Goal: Navigation & Orientation: Find specific page/section

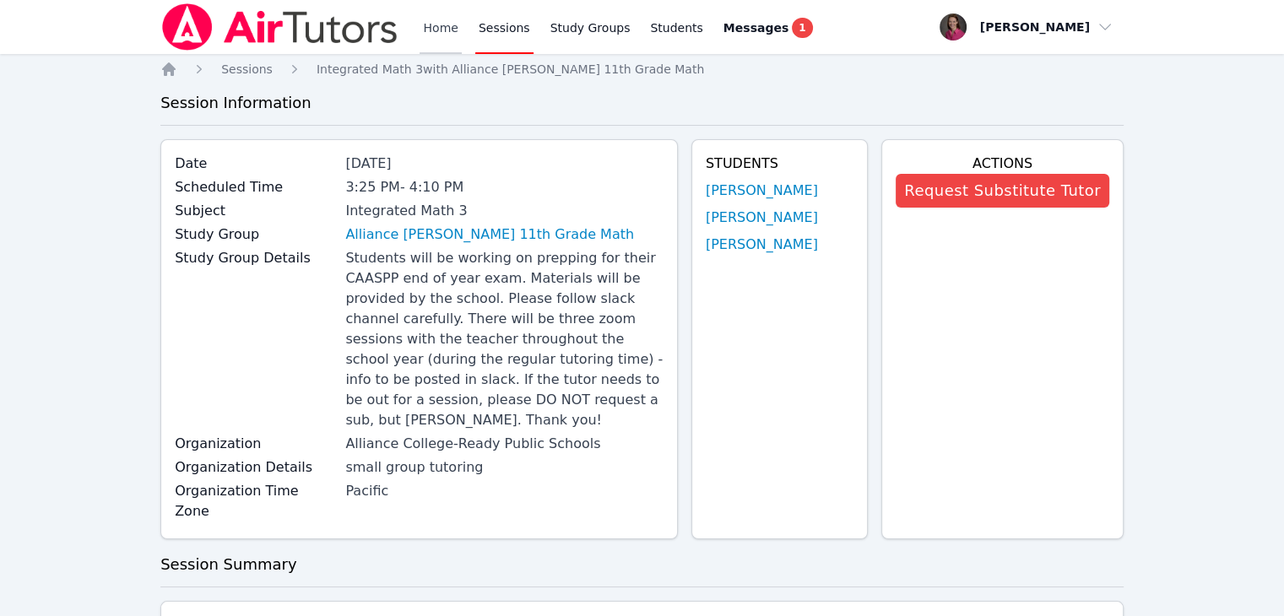
drag, startPoint x: 0, startPoint y: 0, endPoint x: 445, endPoint y: 39, distance: 446.6
click at [445, 39] on link "Home" at bounding box center [440, 27] width 41 height 54
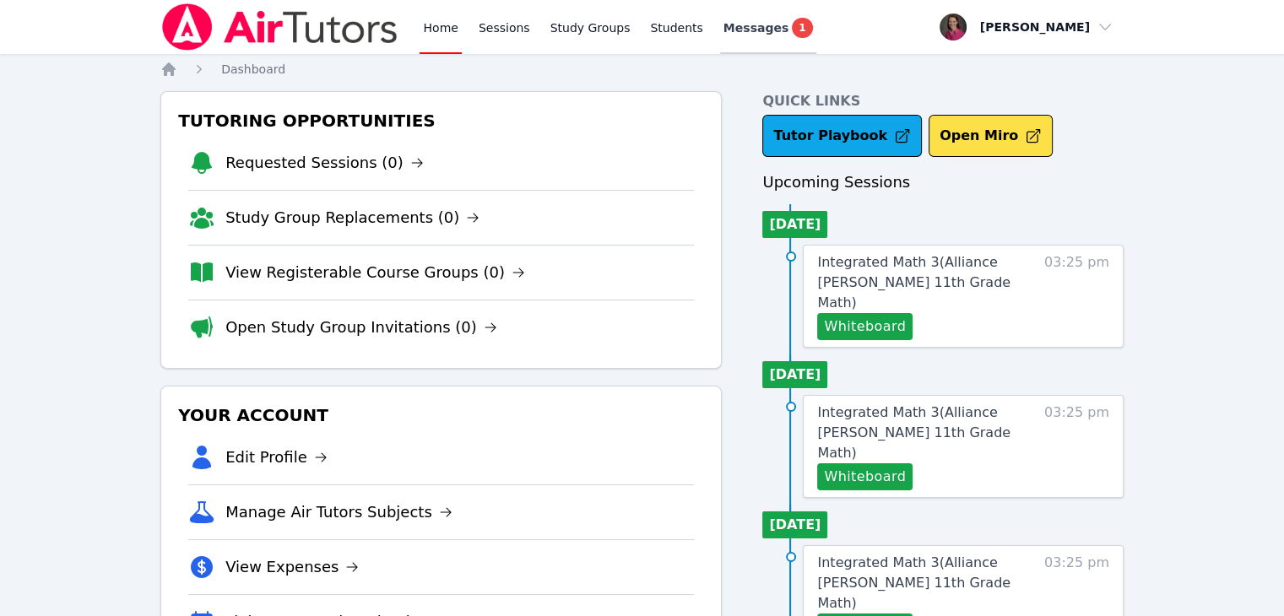
click at [743, 28] on span "Messages" at bounding box center [755, 27] width 65 height 17
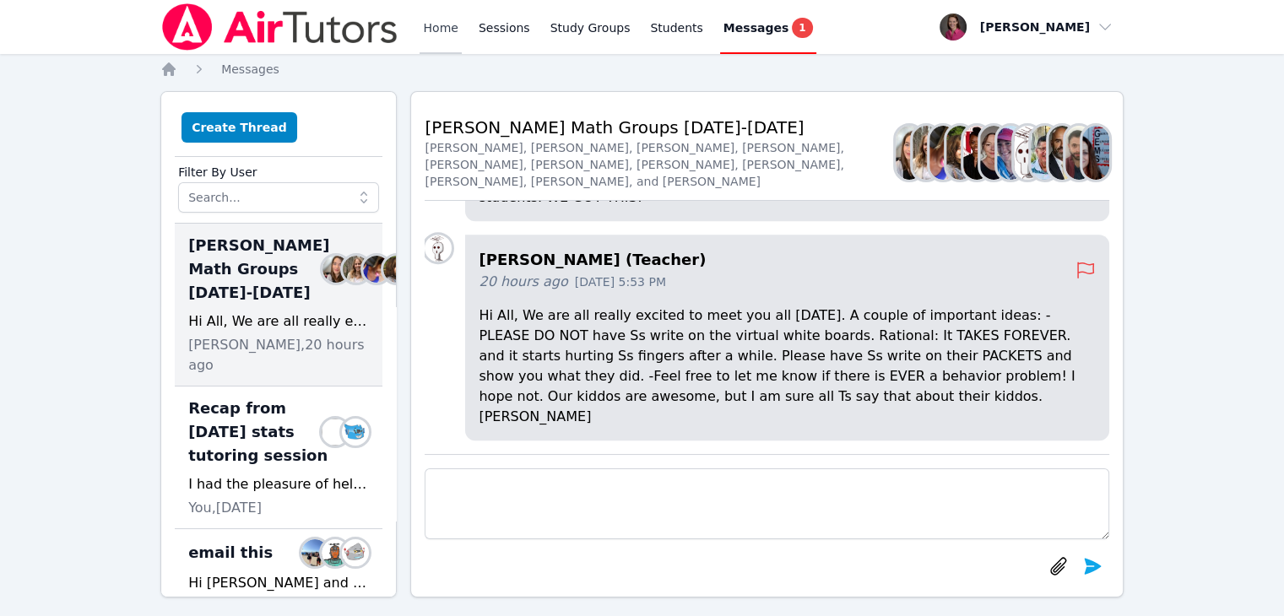
click at [456, 24] on link "Home" at bounding box center [440, 27] width 41 height 54
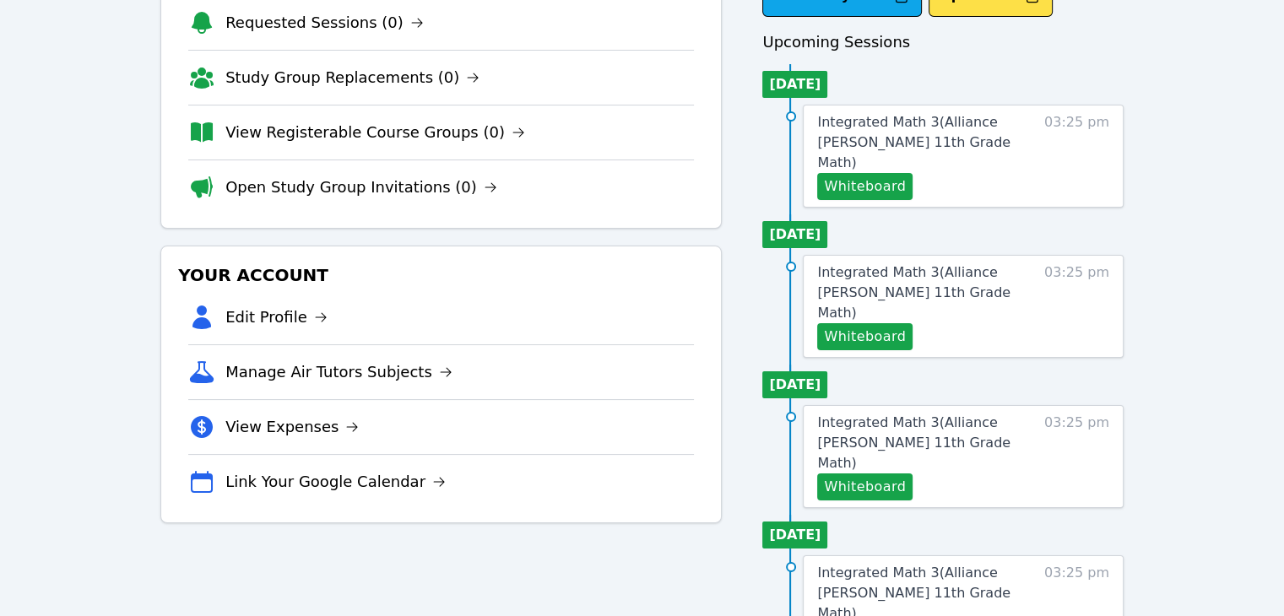
scroll to position [161, 0]
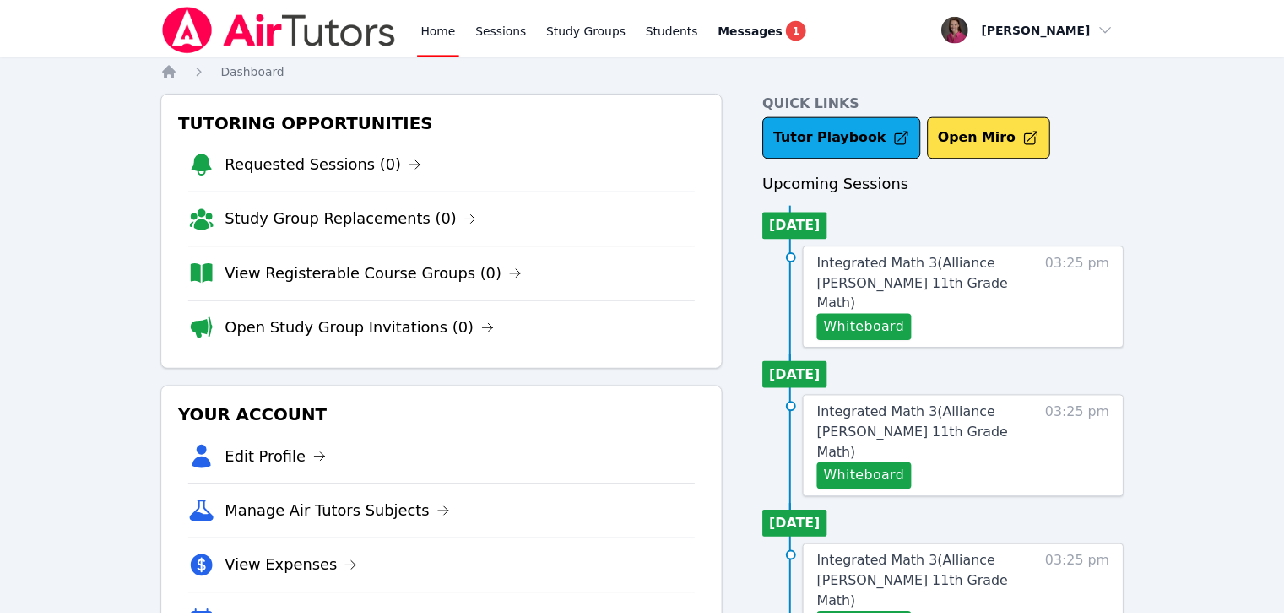
scroll to position [161, 0]
